Goal: Transaction & Acquisition: Purchase product/service

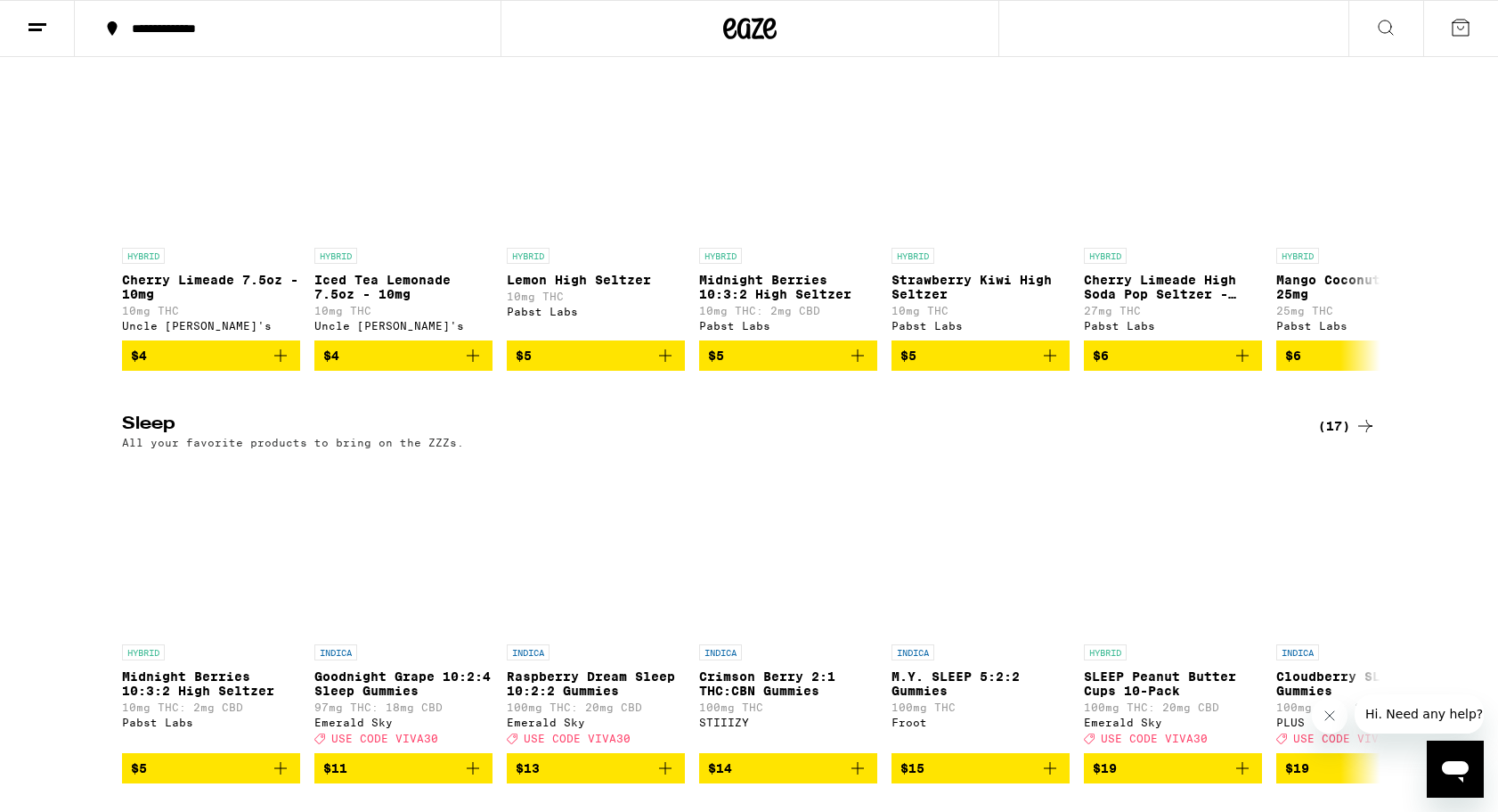
scroll to position [6449, 0]
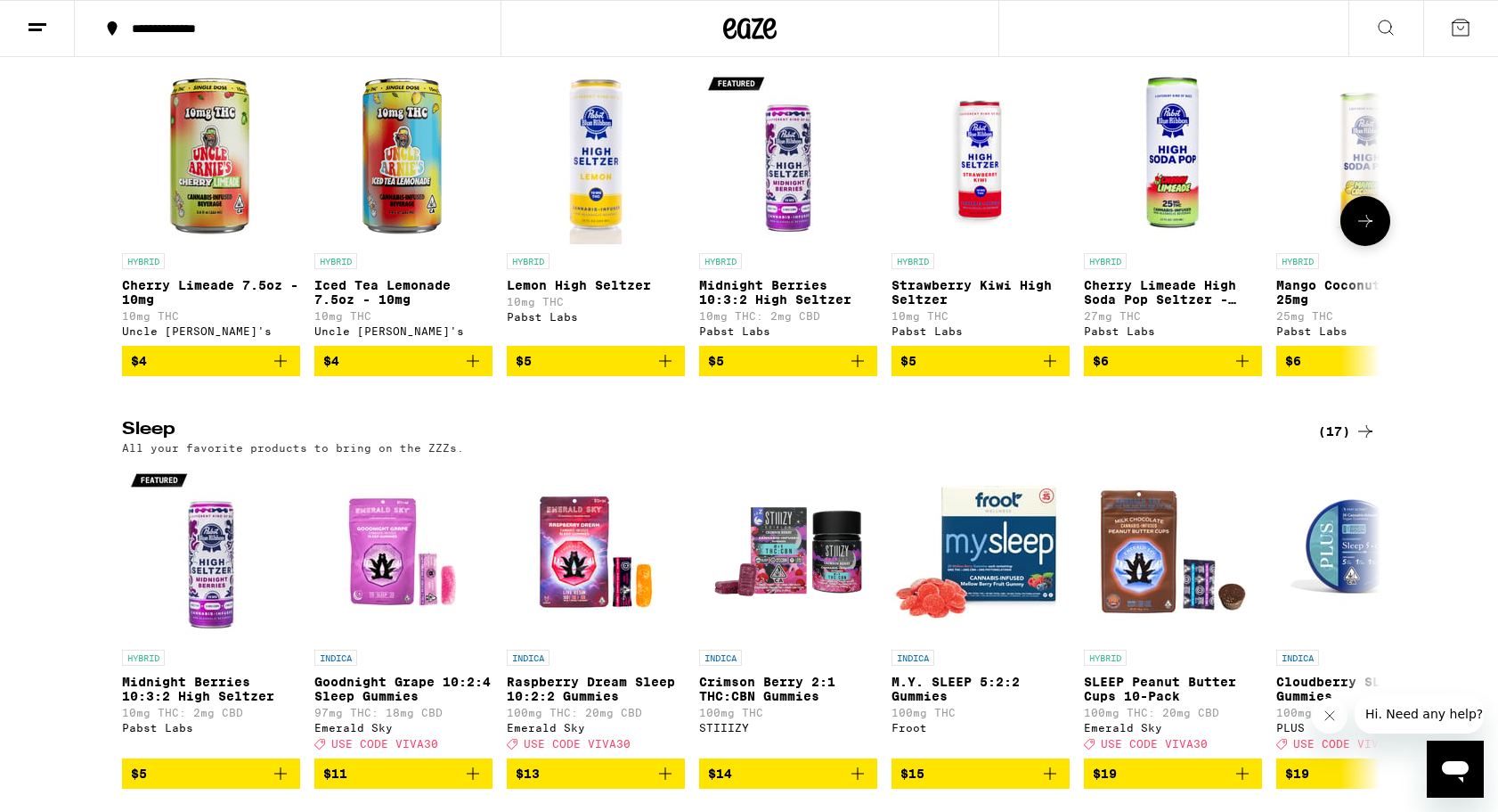
click at [1368, 227] on icon at bounding box center [1365, 220] width 14 height 12
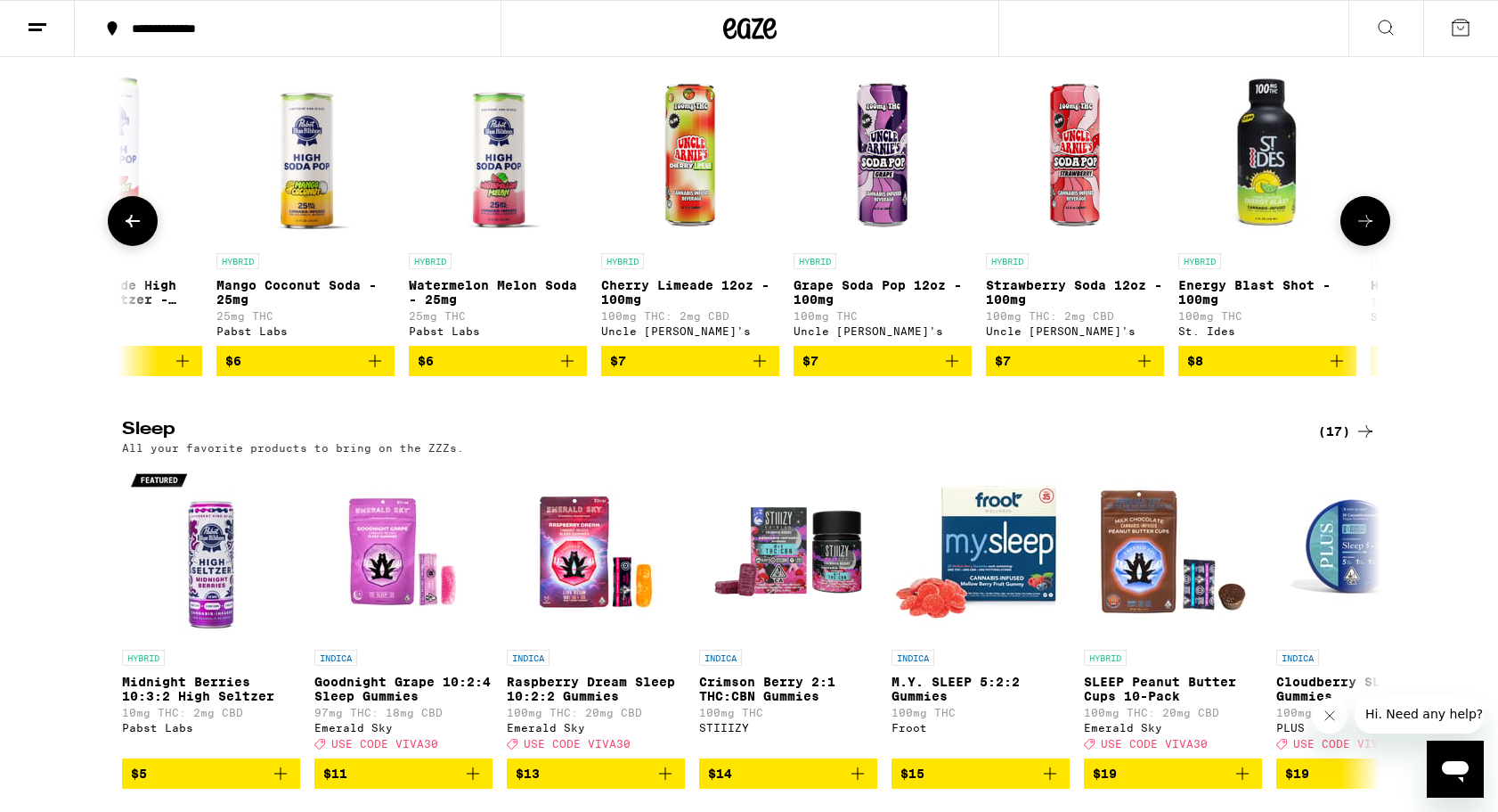
click at [1368, 227] on icon at bounding box center [1365, 220] width 14 height 12
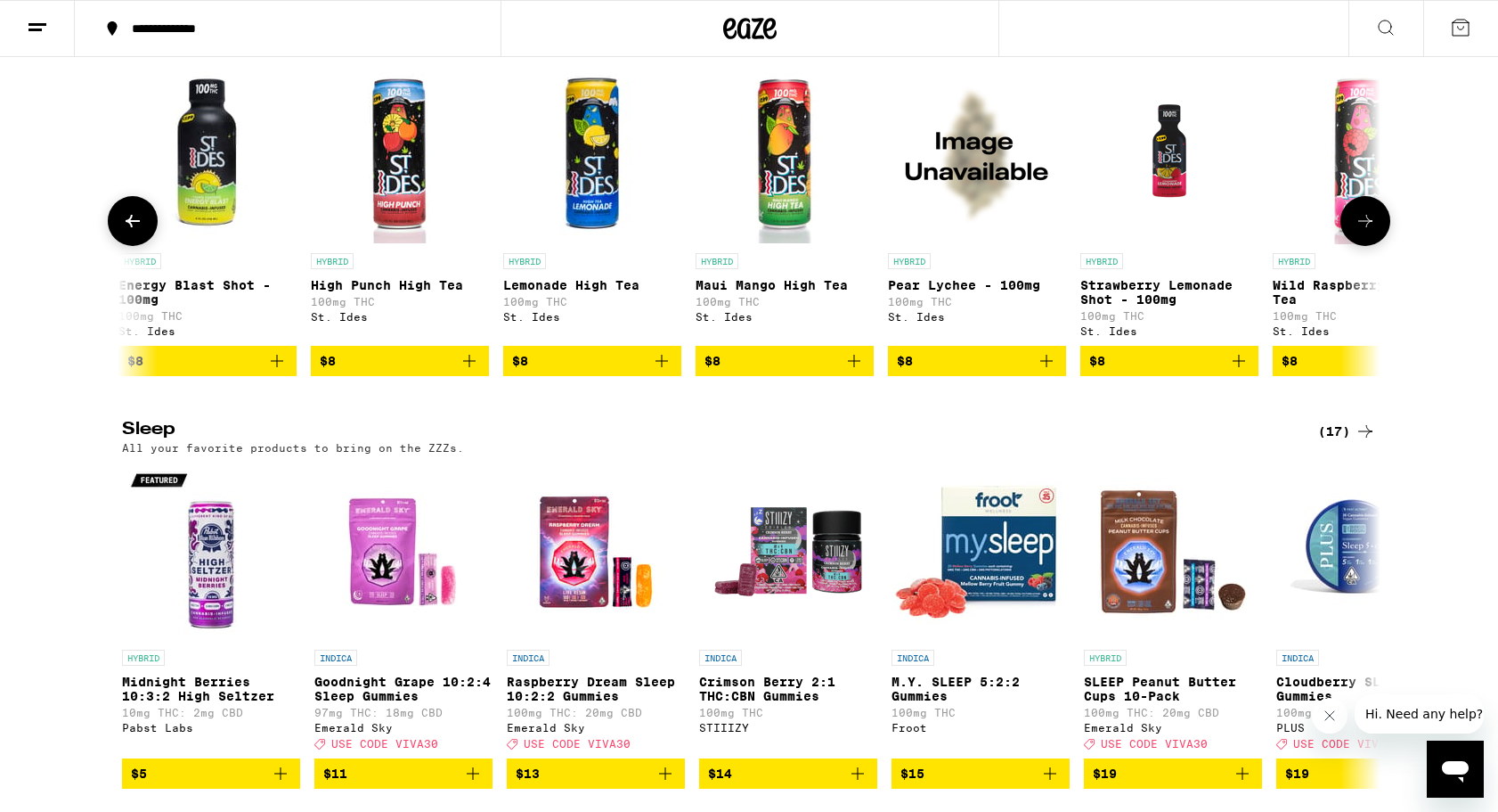
click at [1368, 227] on icon at bounding box center [1365, 220] width 14 height 12
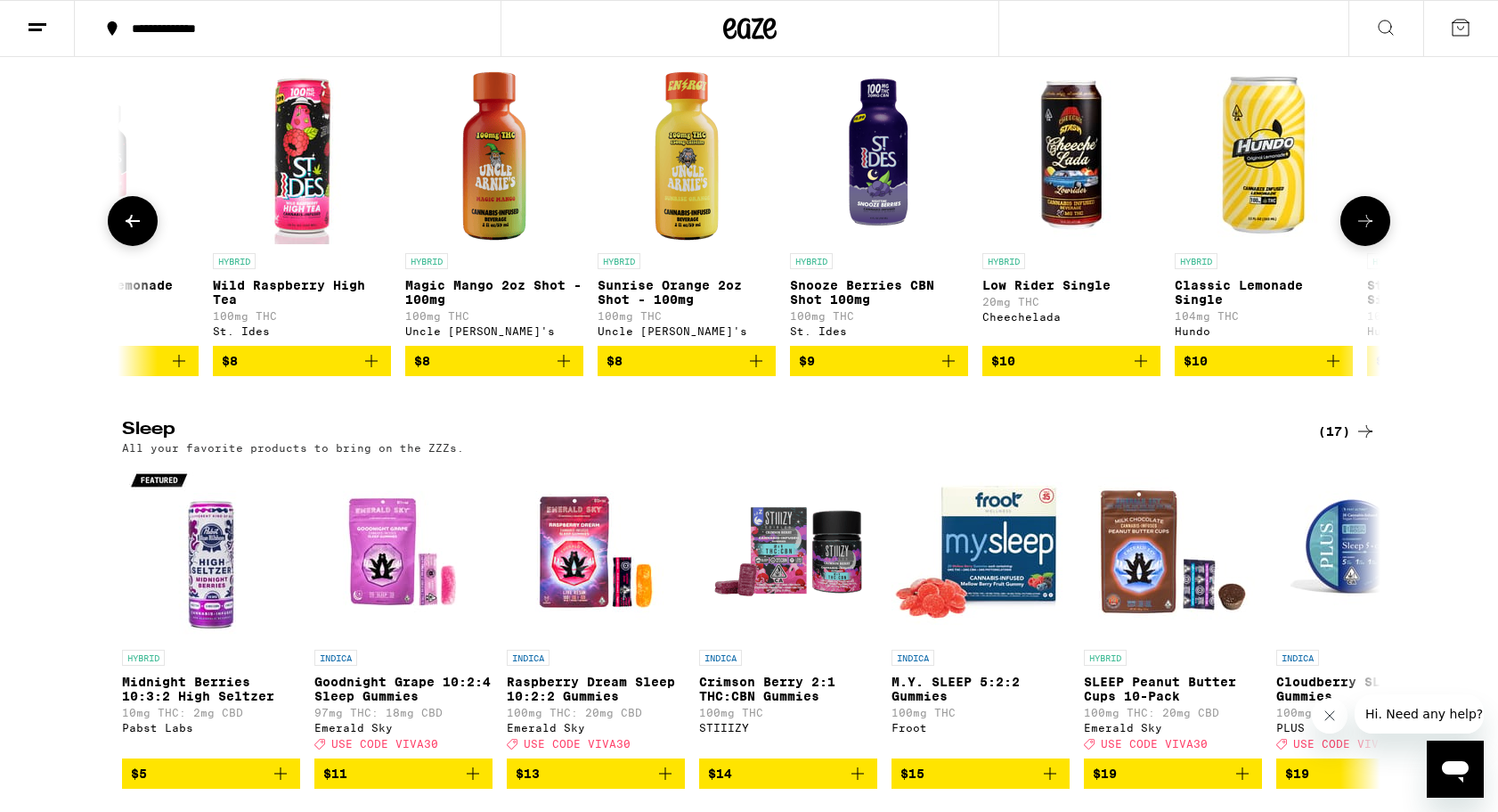
click at [1368, 227] on icon at bounding box center [1365, 220] width 14 height 12
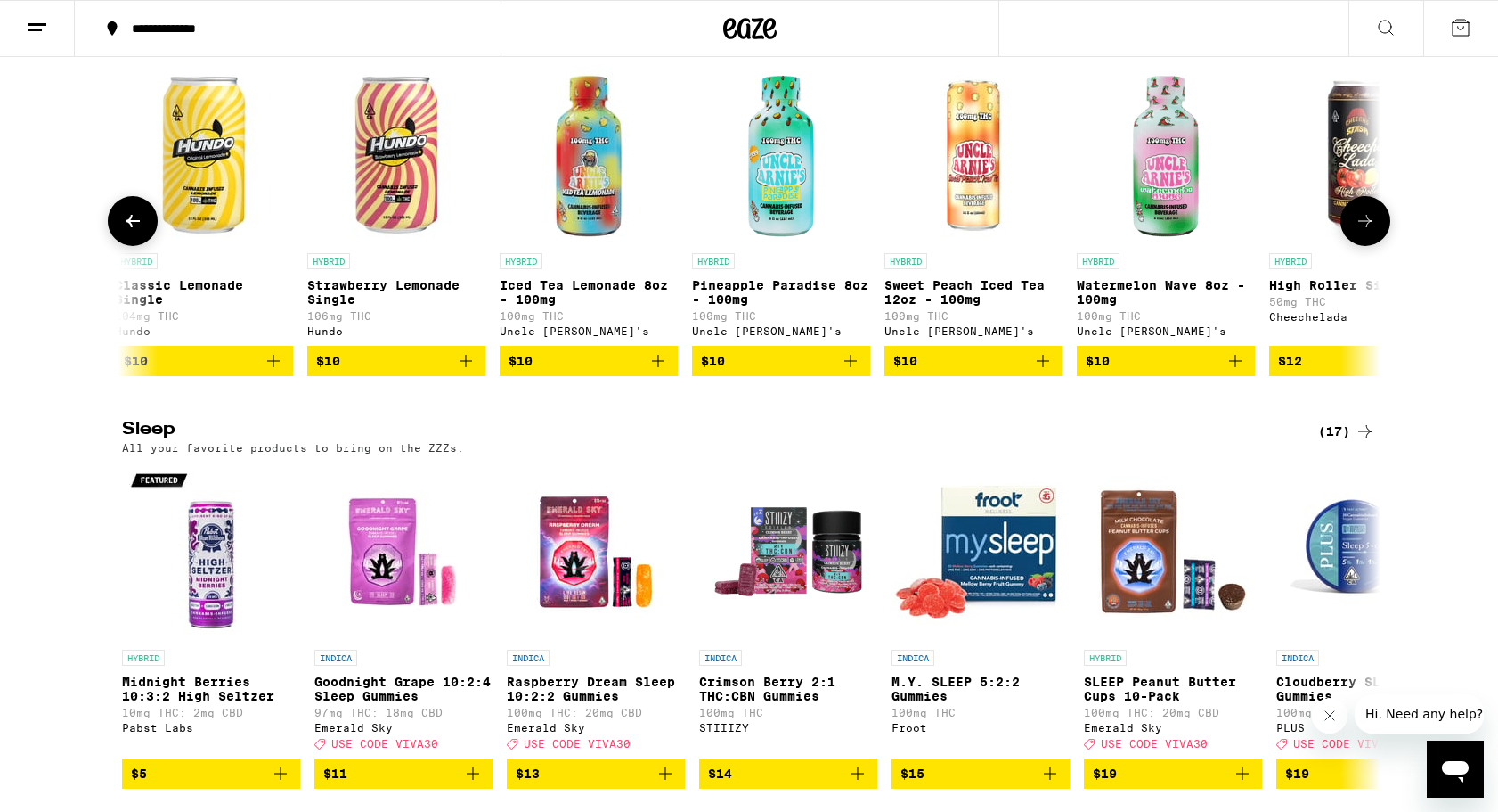
click at [1368, 227] on icon at bounding box center [1365, 220] width 14 height 12
